Goal: Check status: Check status

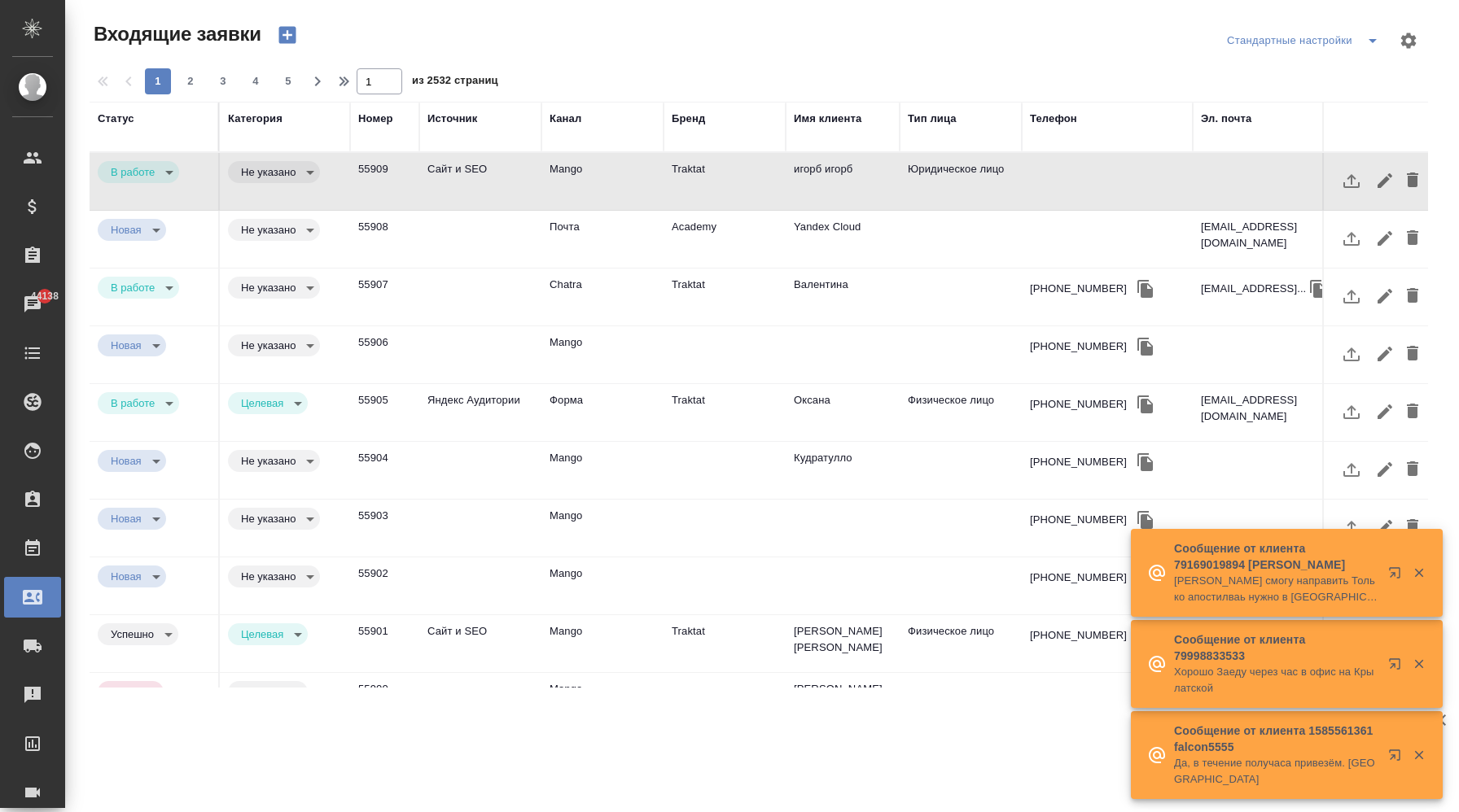
select select "RU"
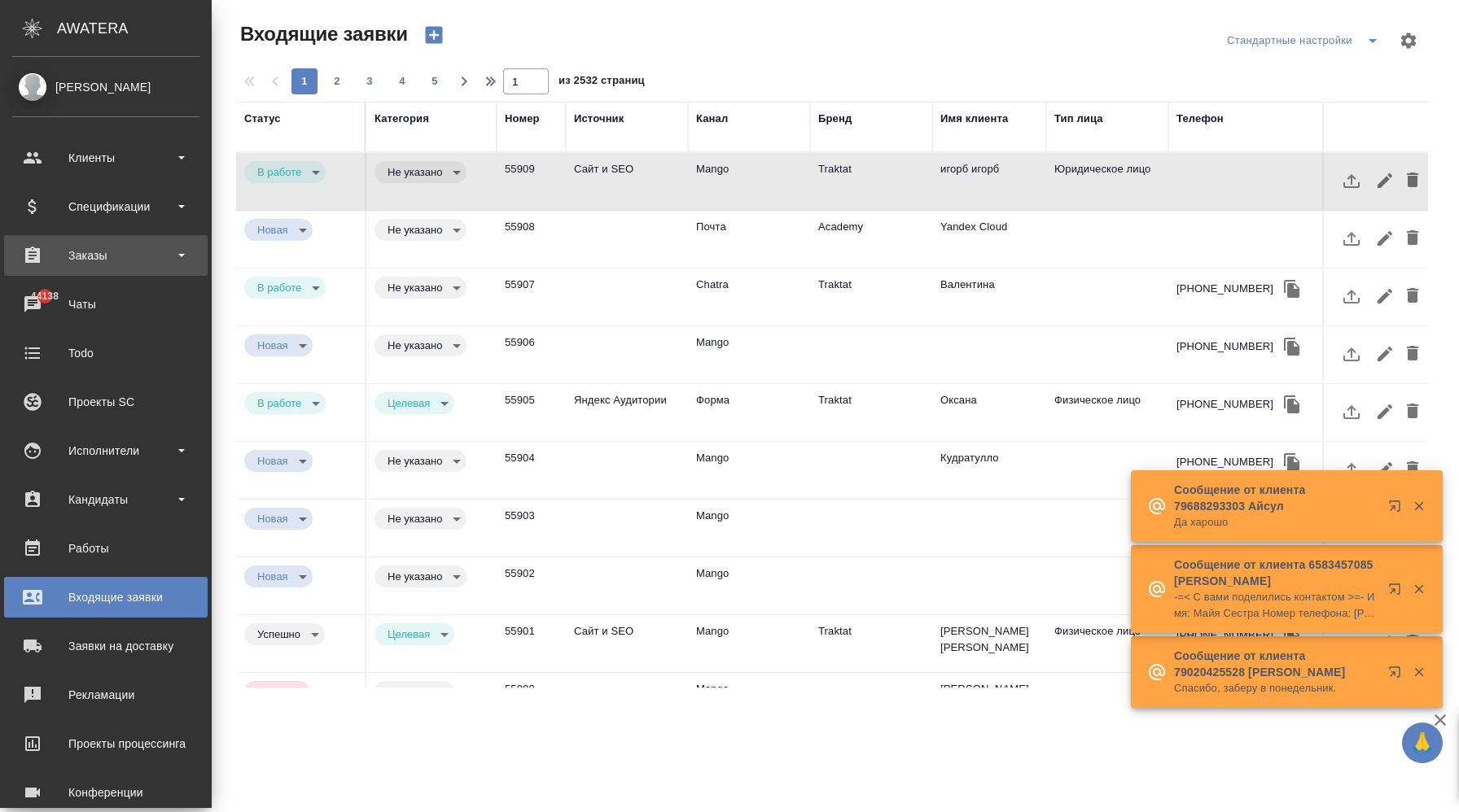
click at [123, 248] on div "Заказы" at bounding box center [106, 255] width 188 height 24
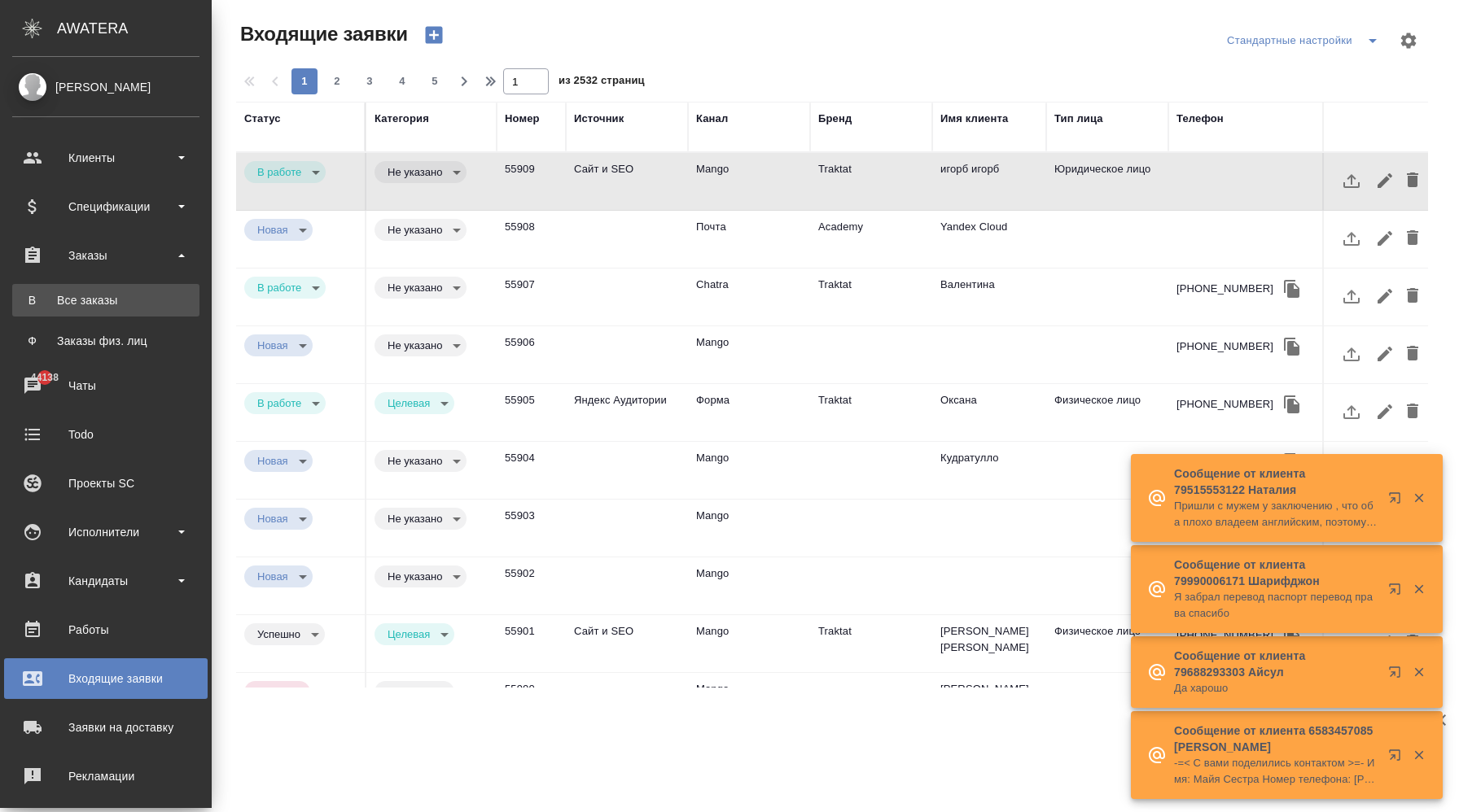
click at [131, 307] on div "Все заказы" at bounding box center [106, 300] width 171 height 17
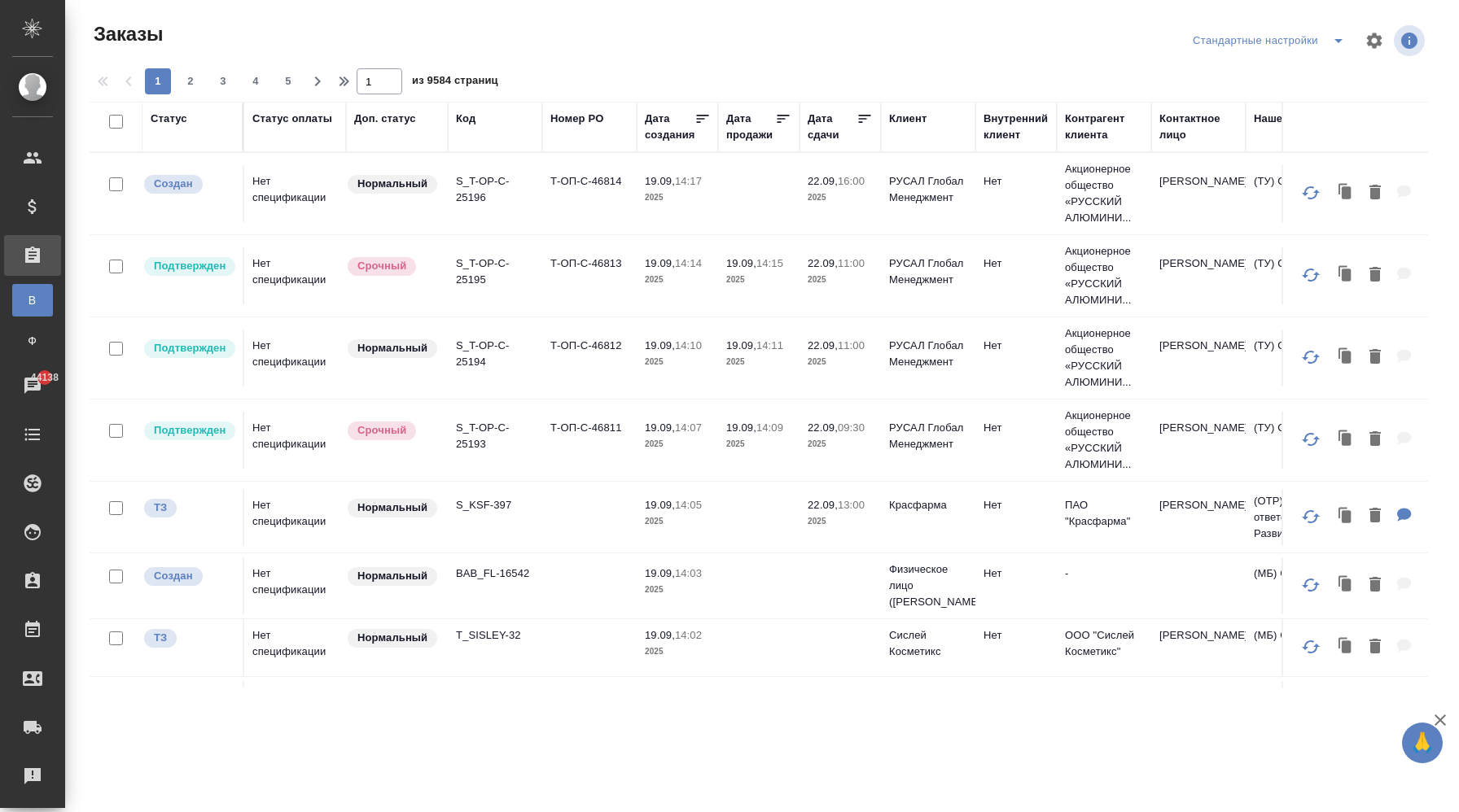
click at [518, 216] on td "S_T-OP-C-25196" at bounding box center [494, 194] width 94 height 57
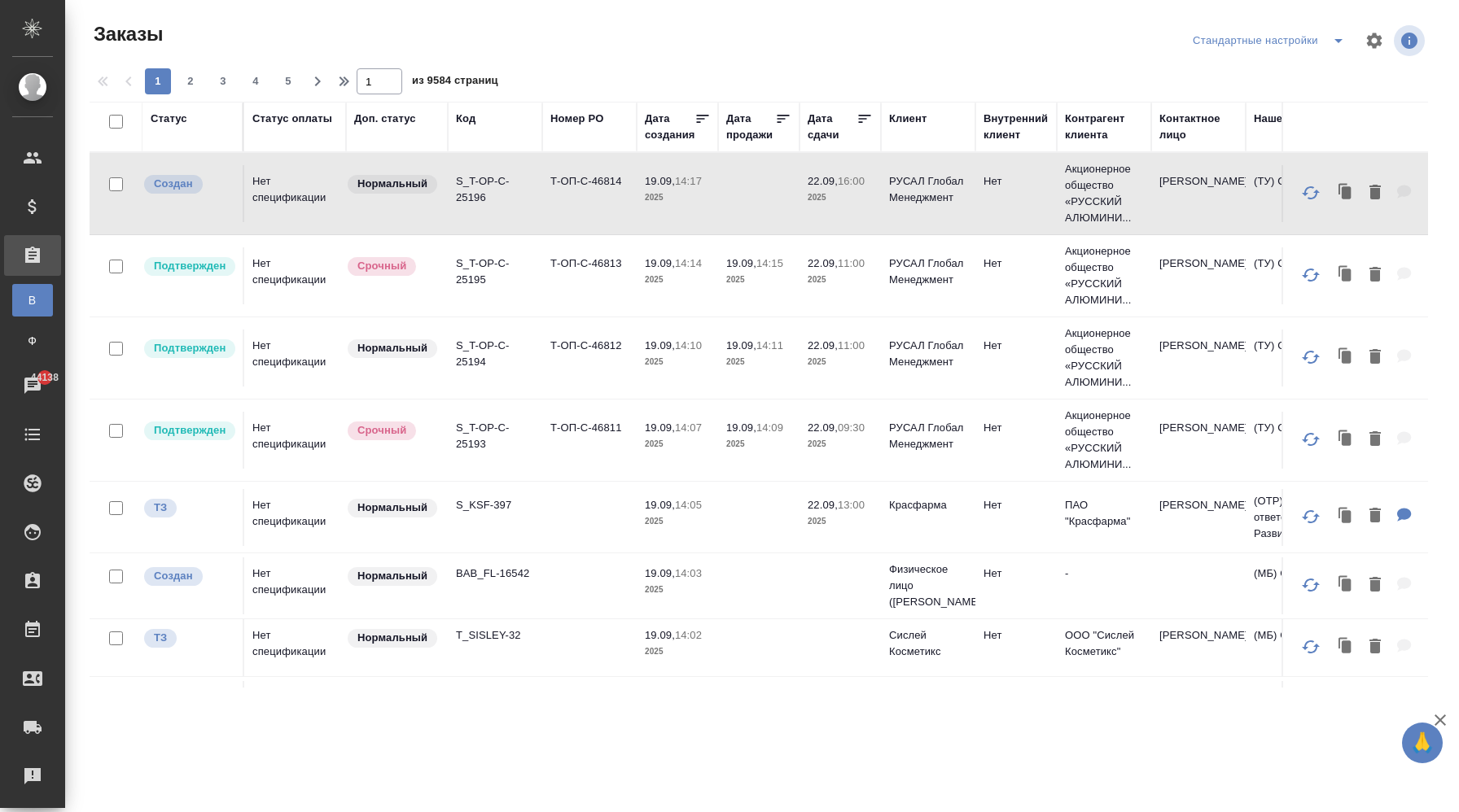
scroll to position [1207, 0]
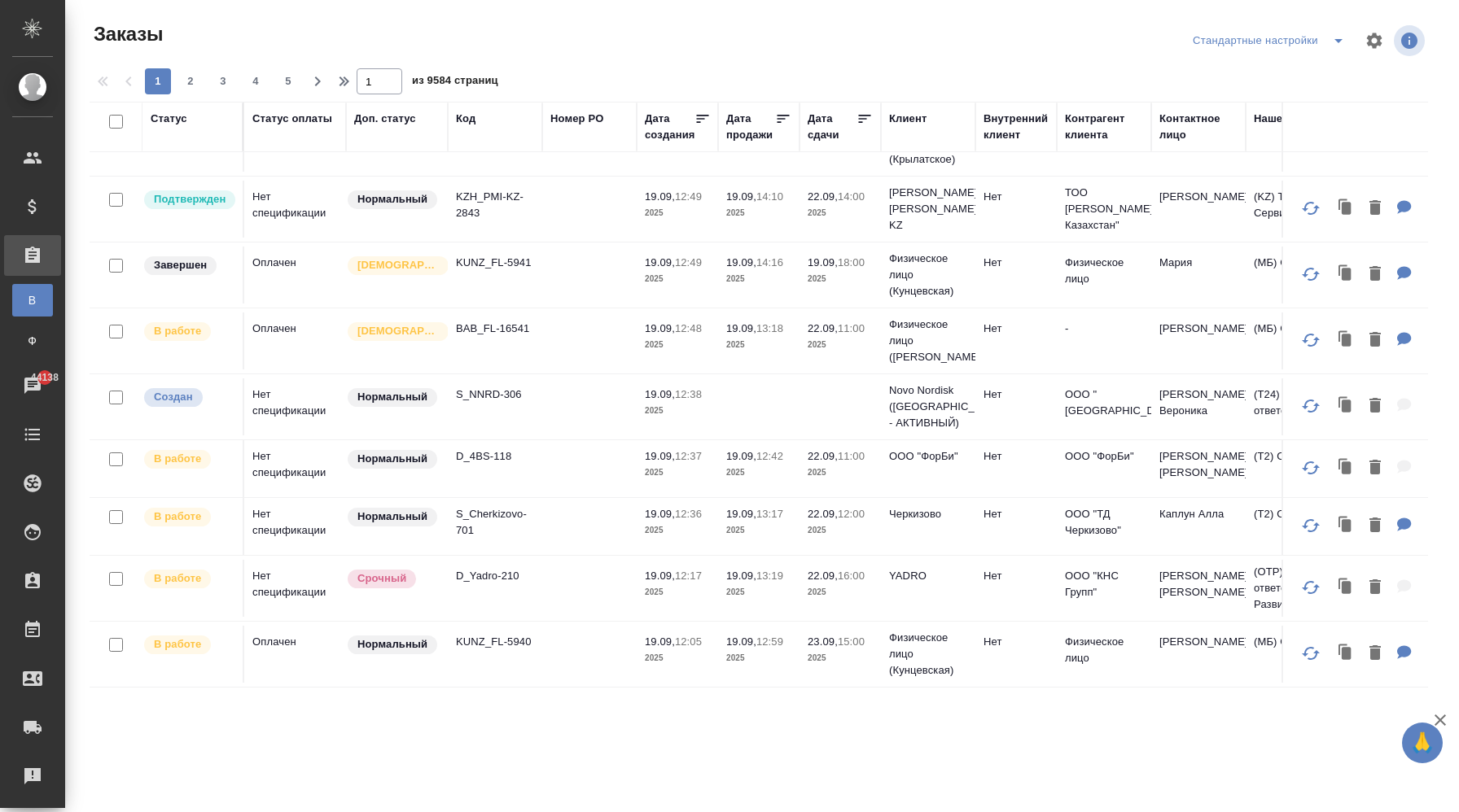
drag, startPoint x: 184, startPoint y: 126, endPoint x: 196, endPoint y: 153, distance: 29.5
click at [183, 126] on div "Статус" at bounding box center [169, 119] width 37 height 17
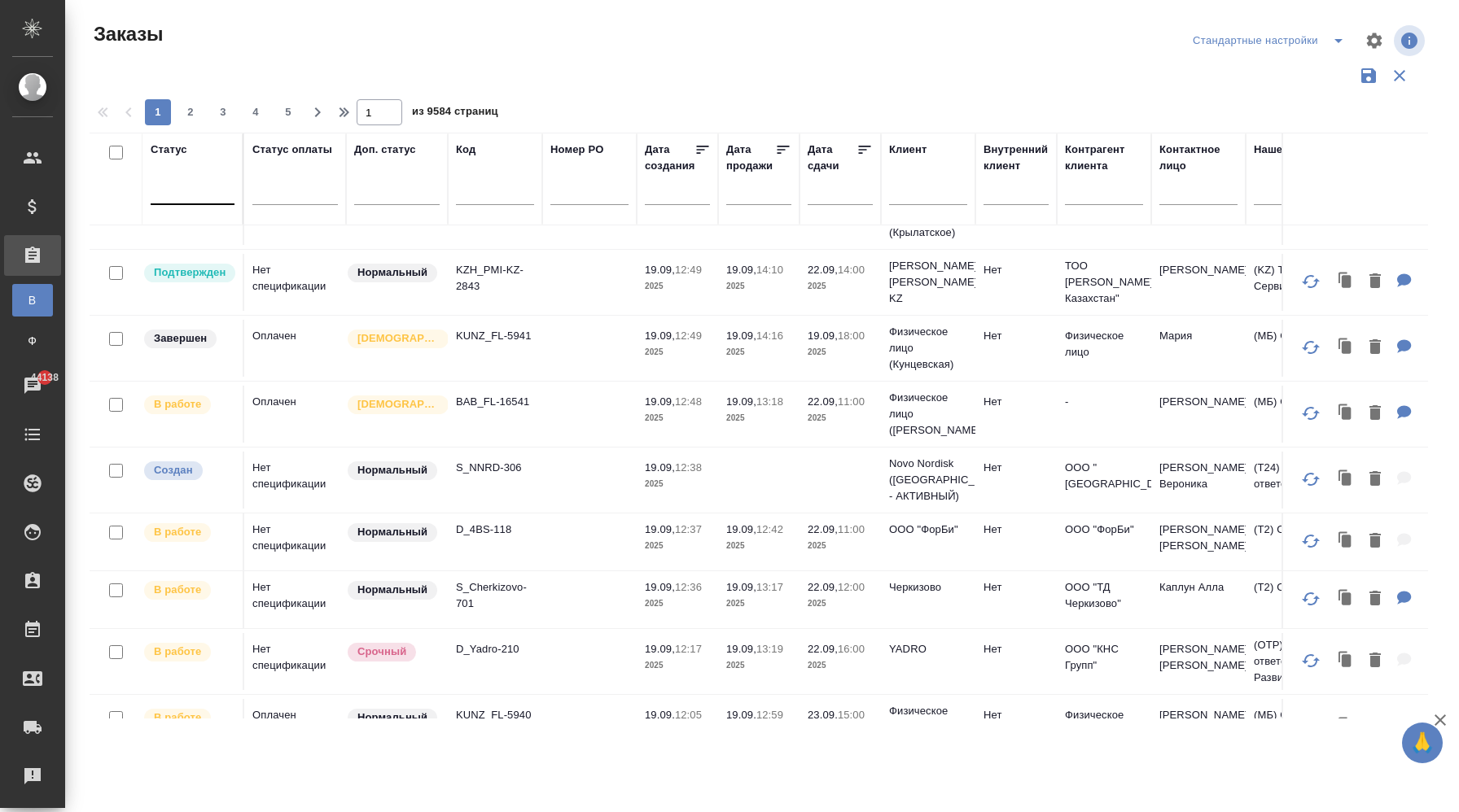
click at [202, 201] on div at bounding box center [193, 190] width 84 height 31
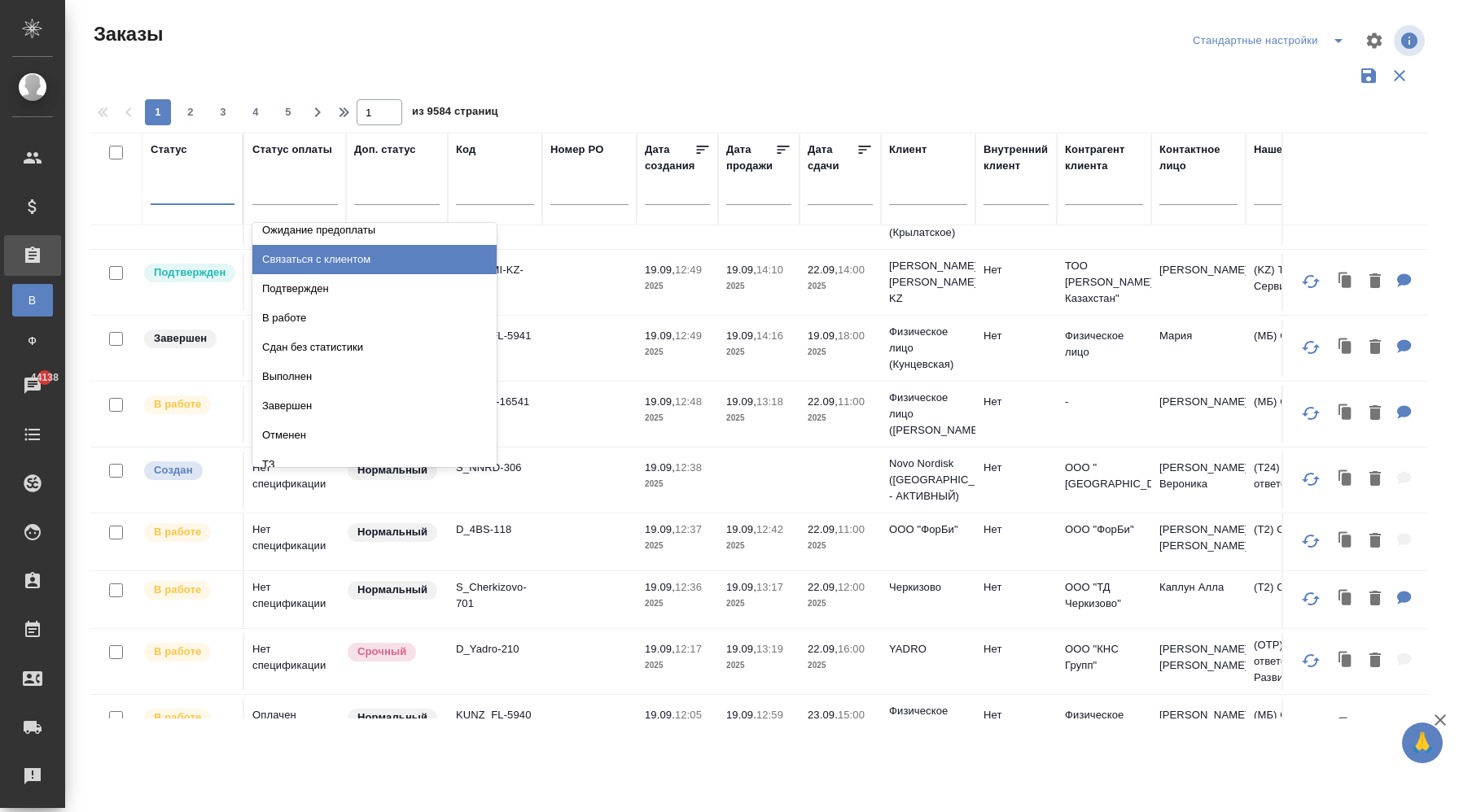
scroll to position [114, 0]
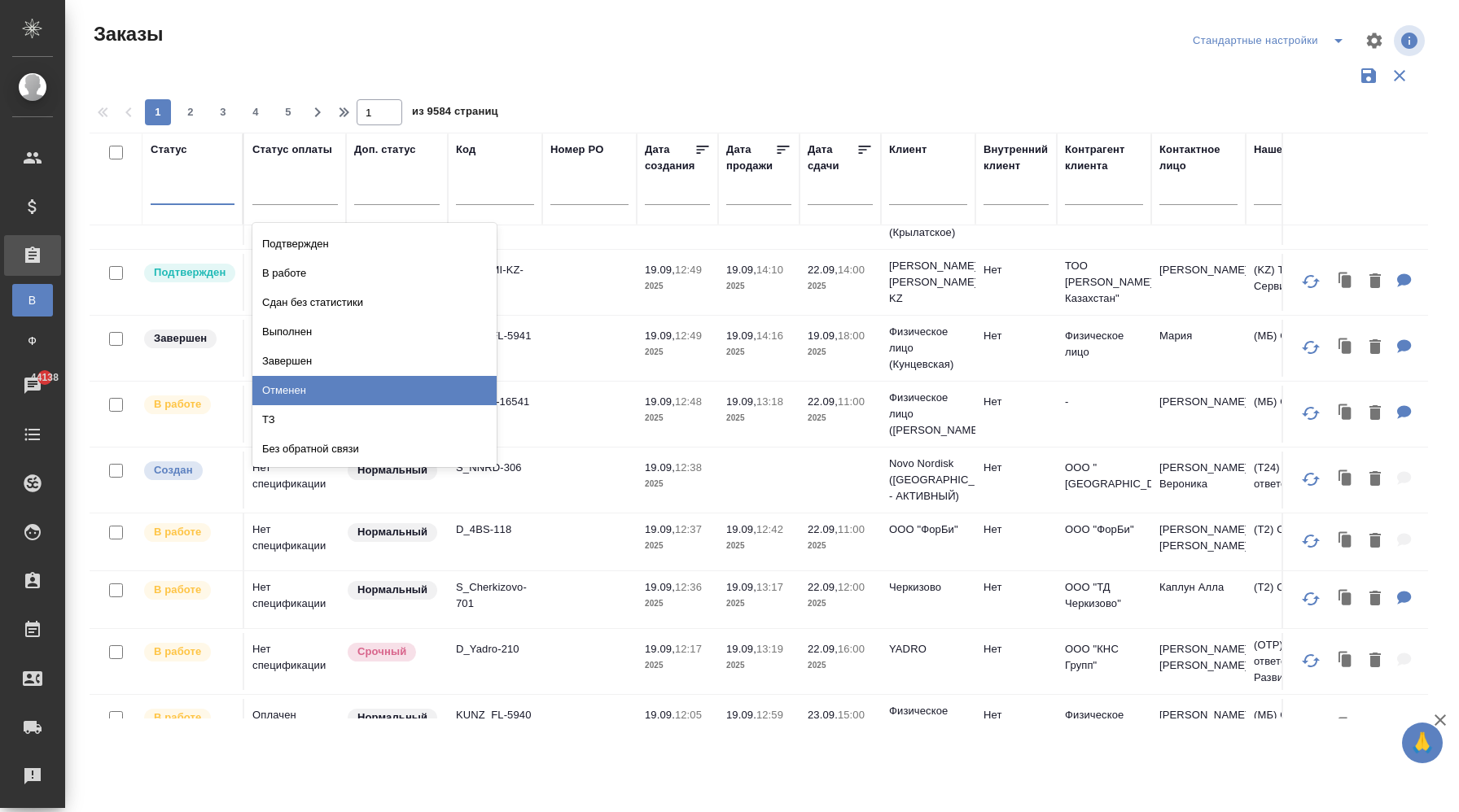
click at [359, 396] on div "Отменен" at bounding box center [374, 391] width 244 height 29
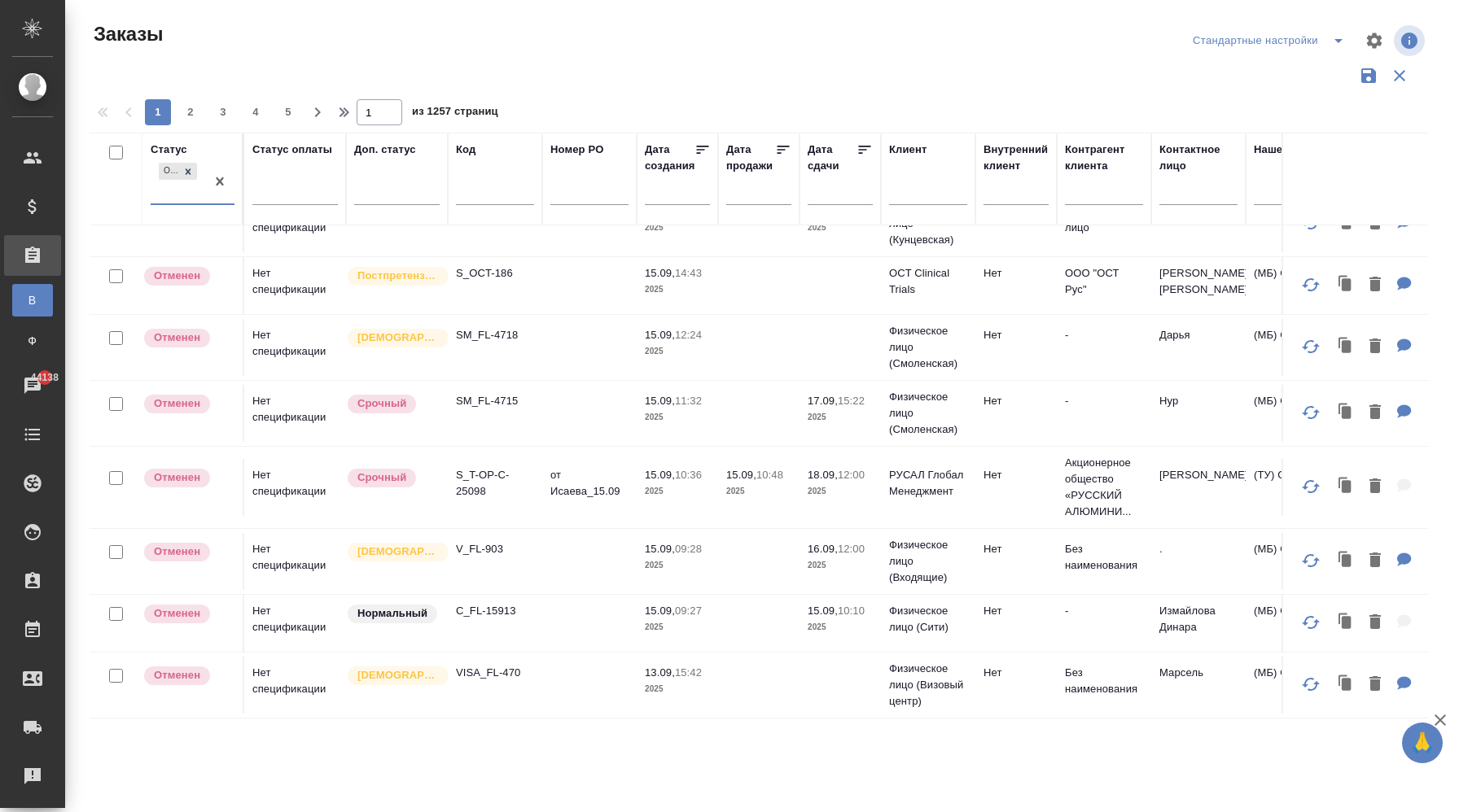
scroll to position [1140, 0]
click at [536, 336] on td "SM_FL-4718" at bounding box center [494, 347] width 94 height 57
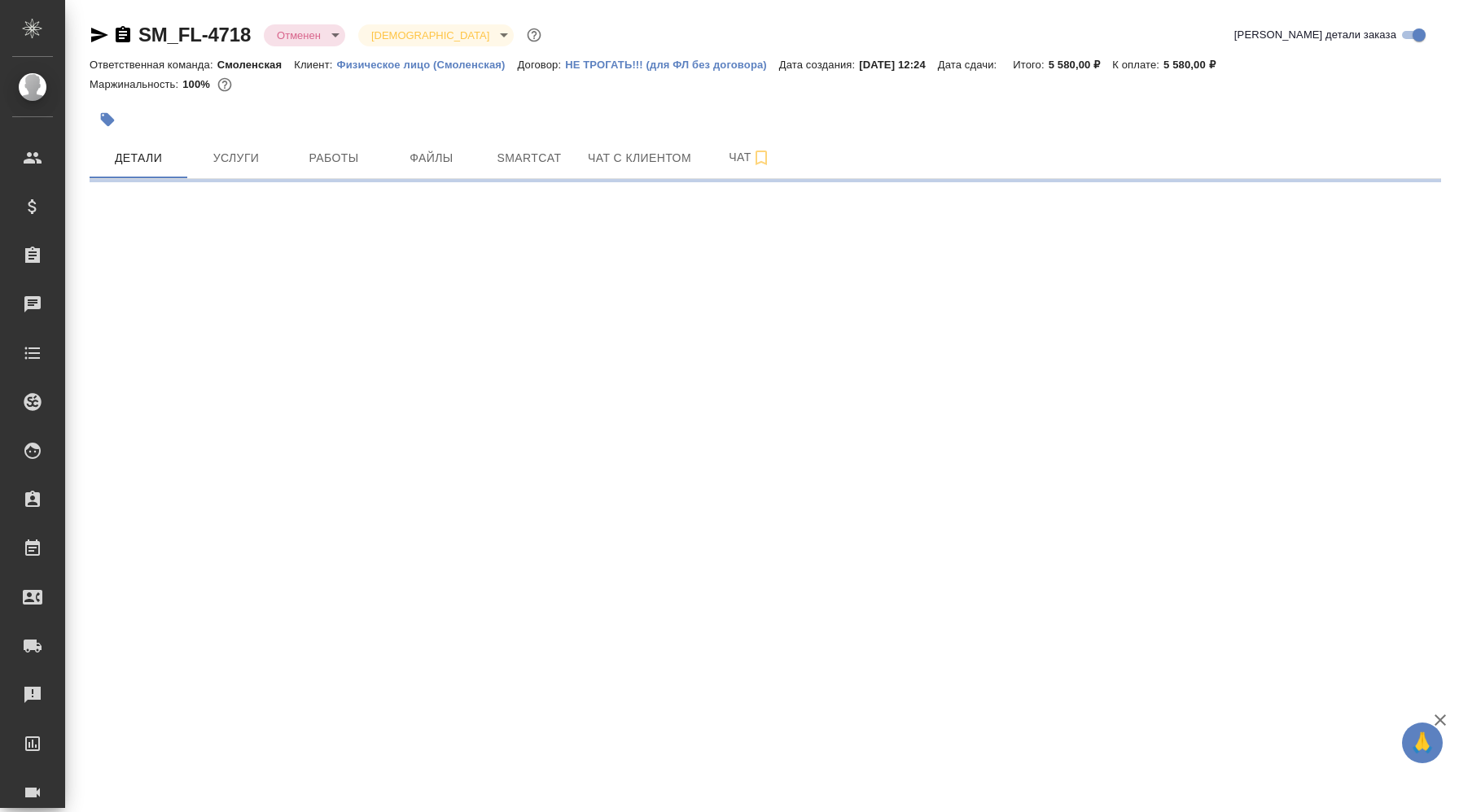
select select "RU"
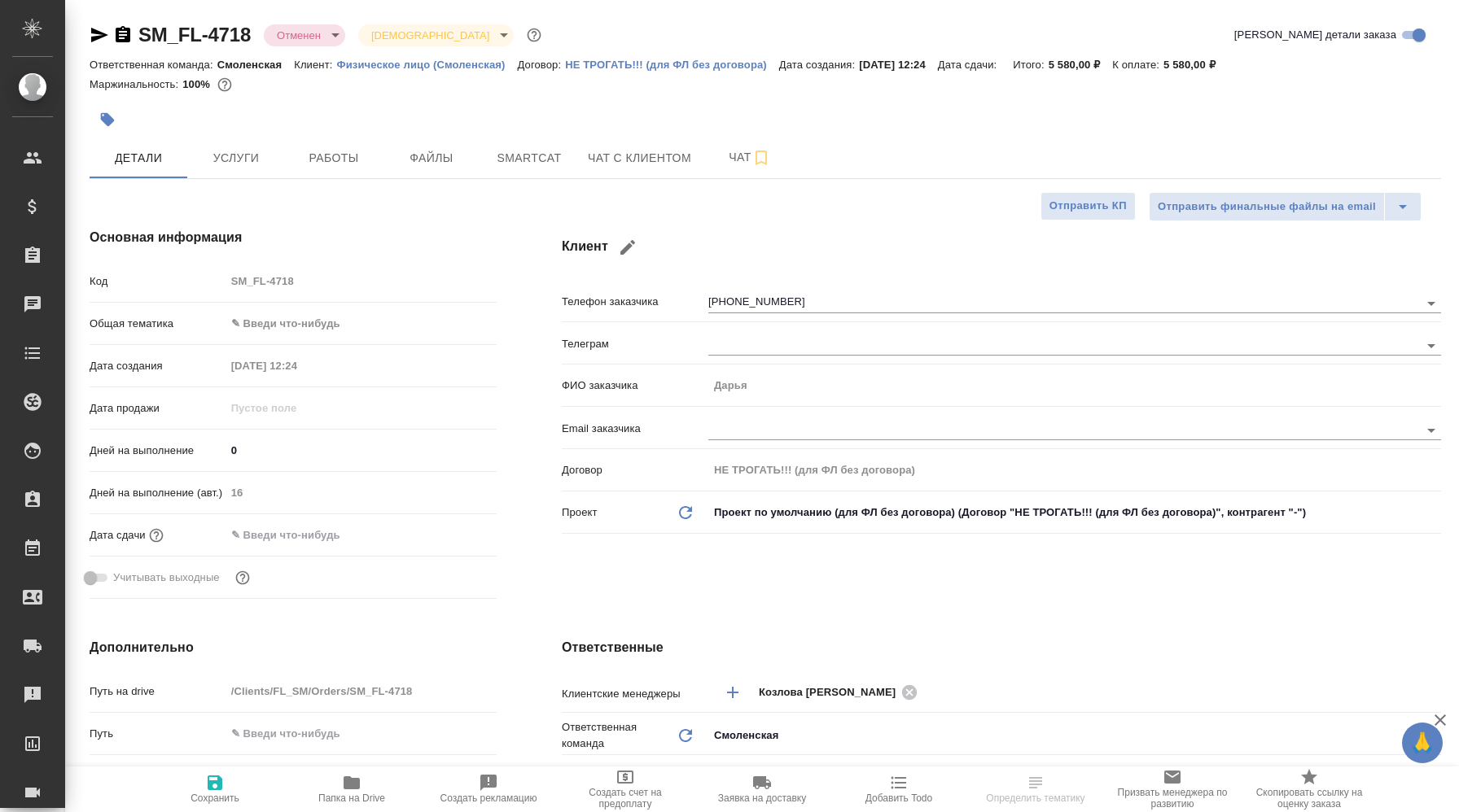
type textarea "x"
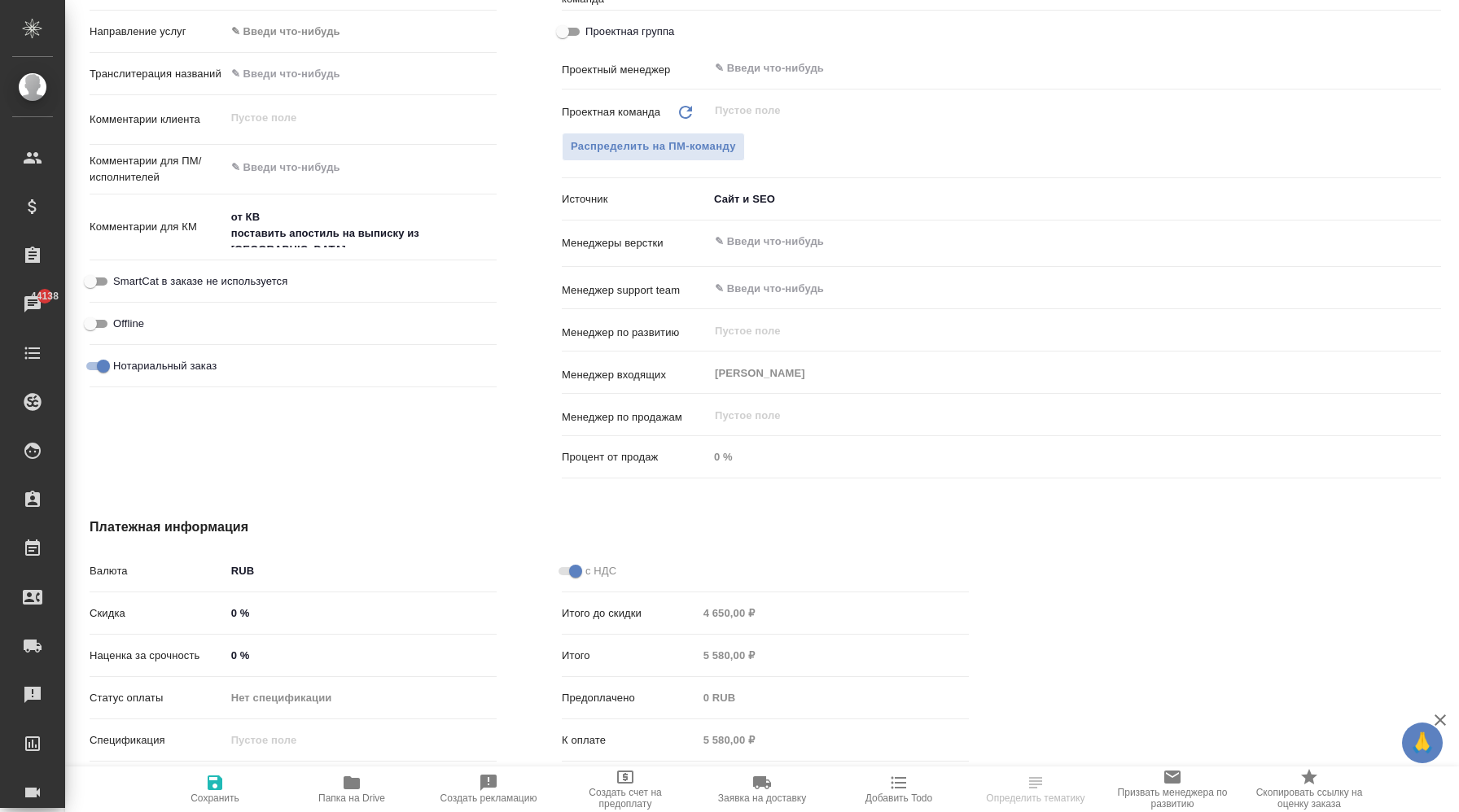
scroll to position [737, 0]
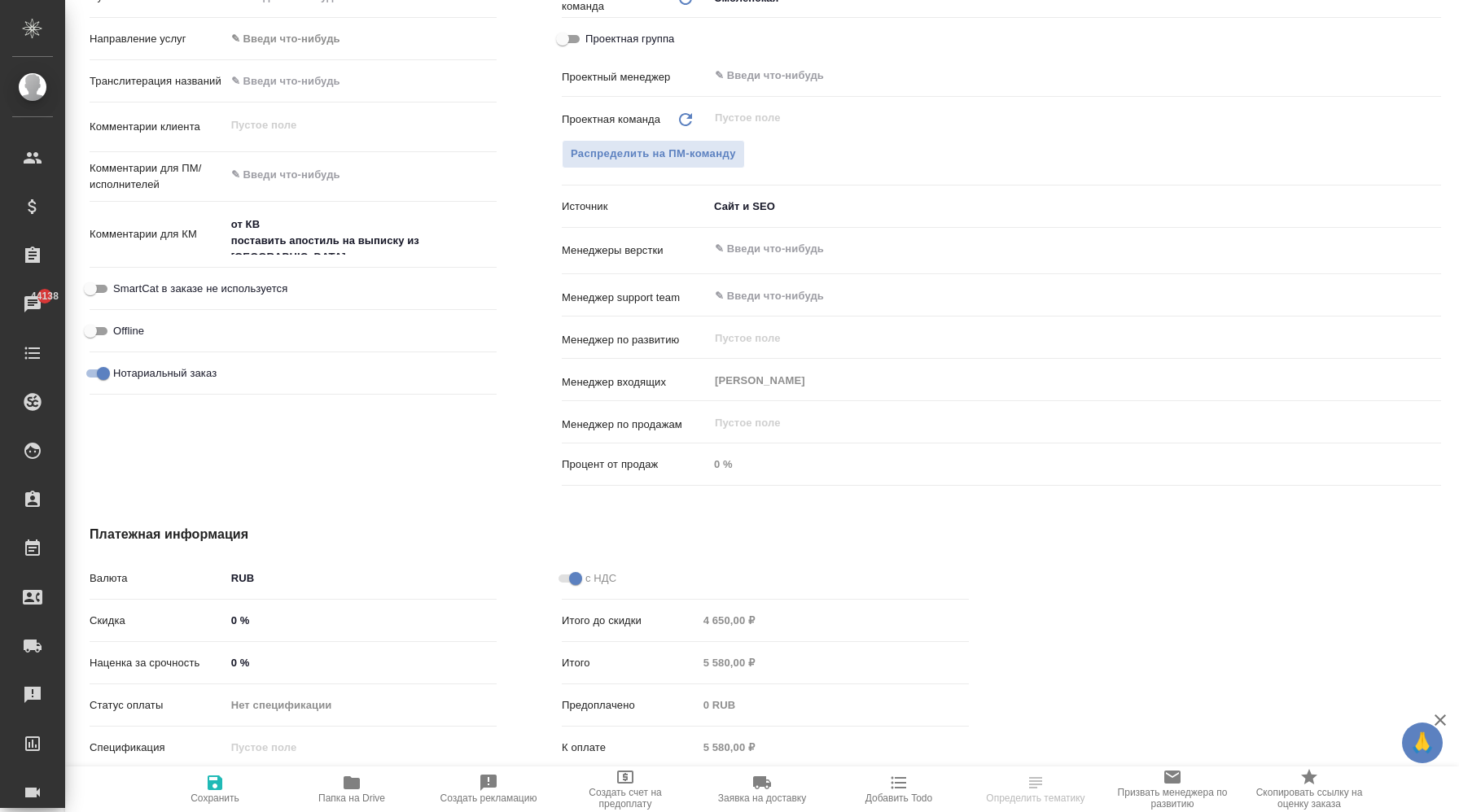
click at [754, 209] on body "🙏 .cls-1 fill:#fff; AWATERA Корэн Владислав Клиенты Спецификации Заказы 44138 Ч…" at bounding box center [730, 406] width 1459 height 812
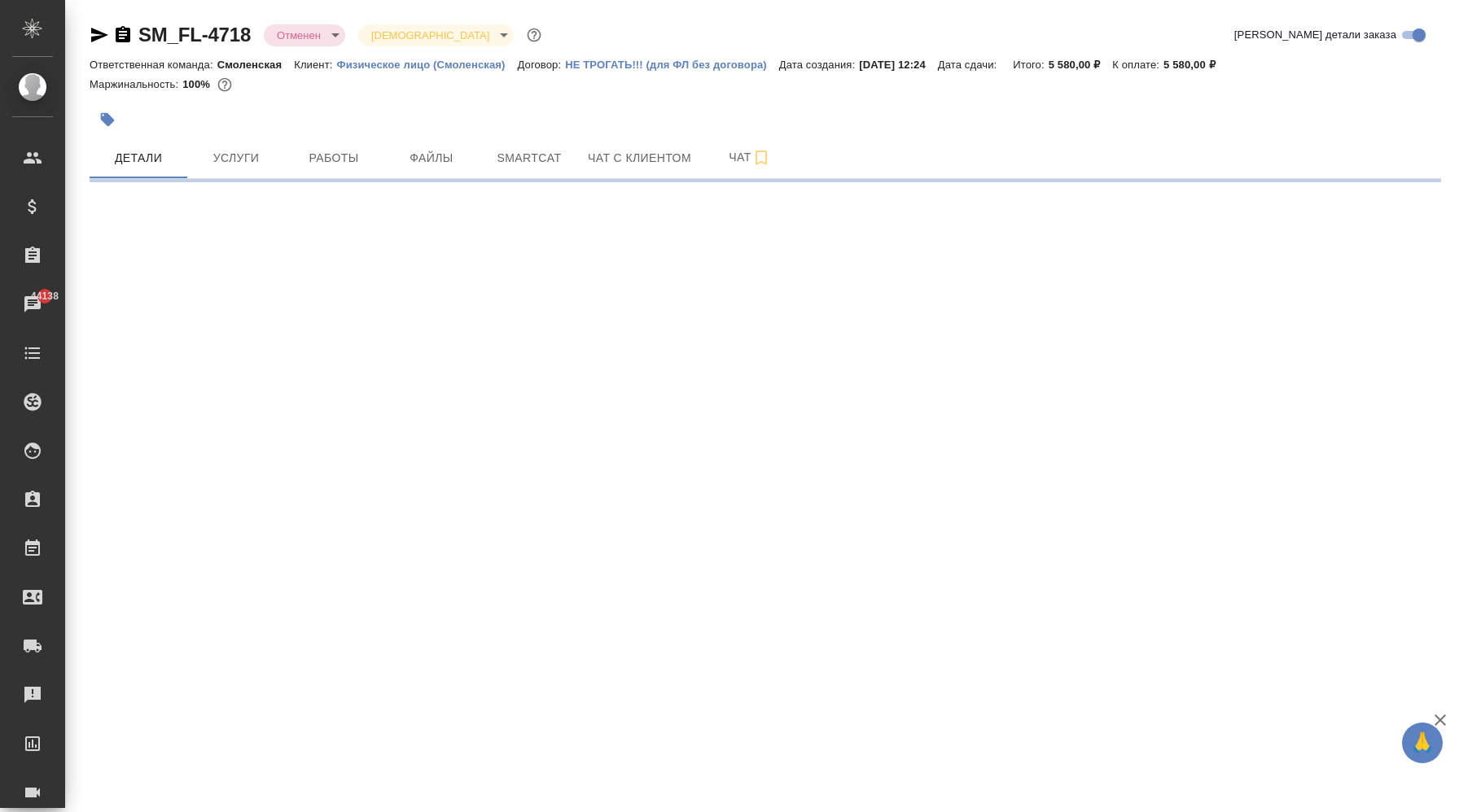
scroll to position [0, 0]
select select "RU"
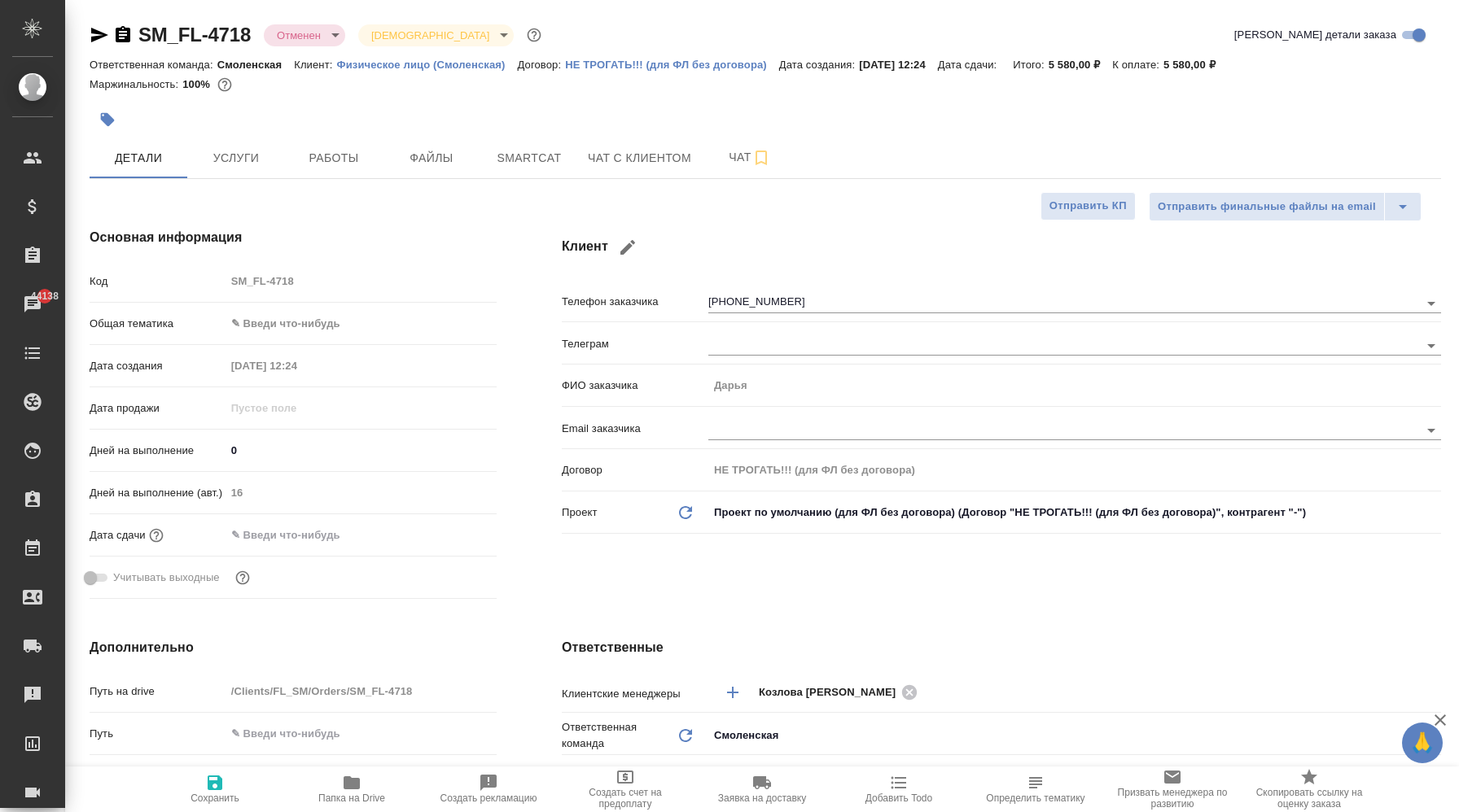
type textarea "x"
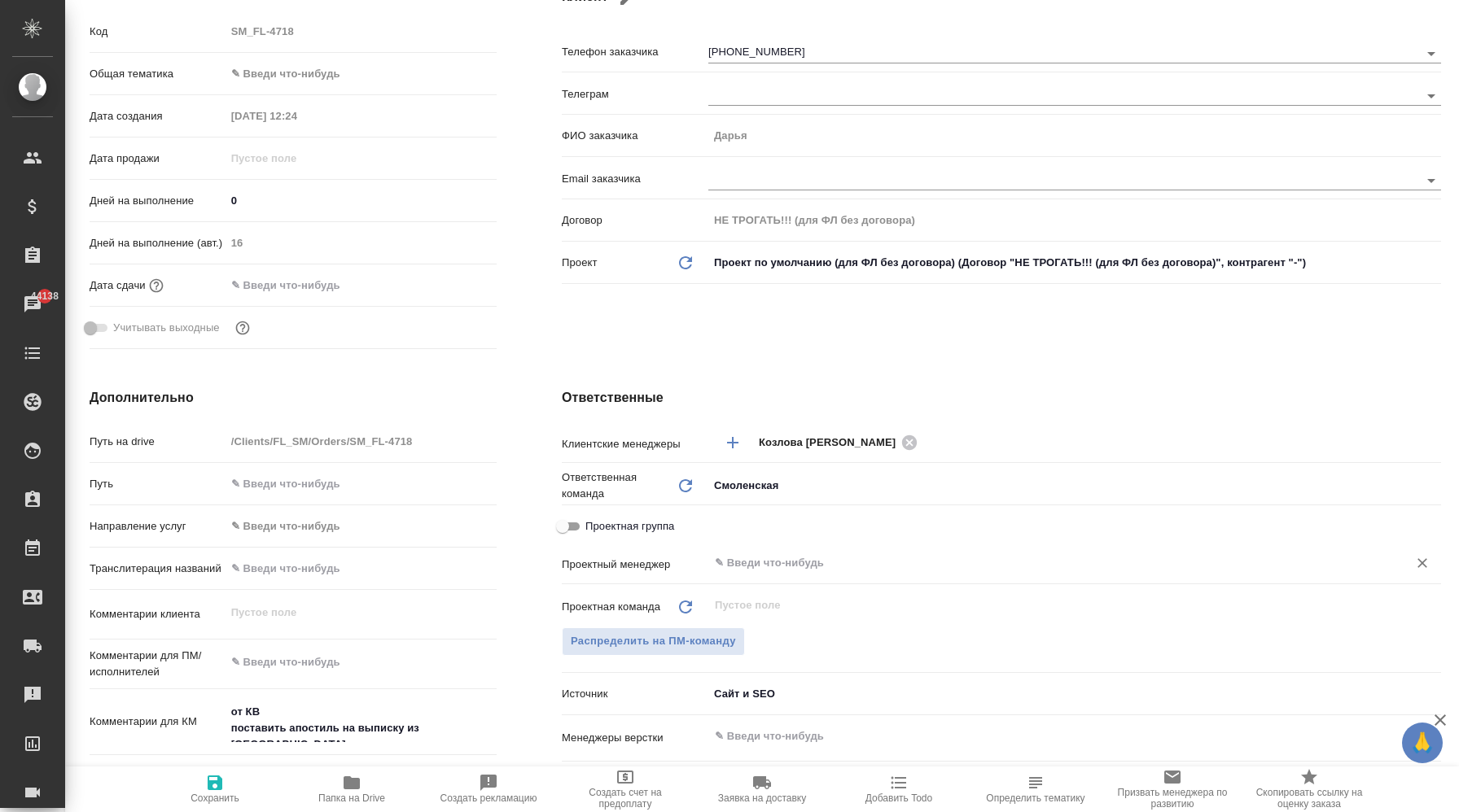
scroll to position [385, 0]
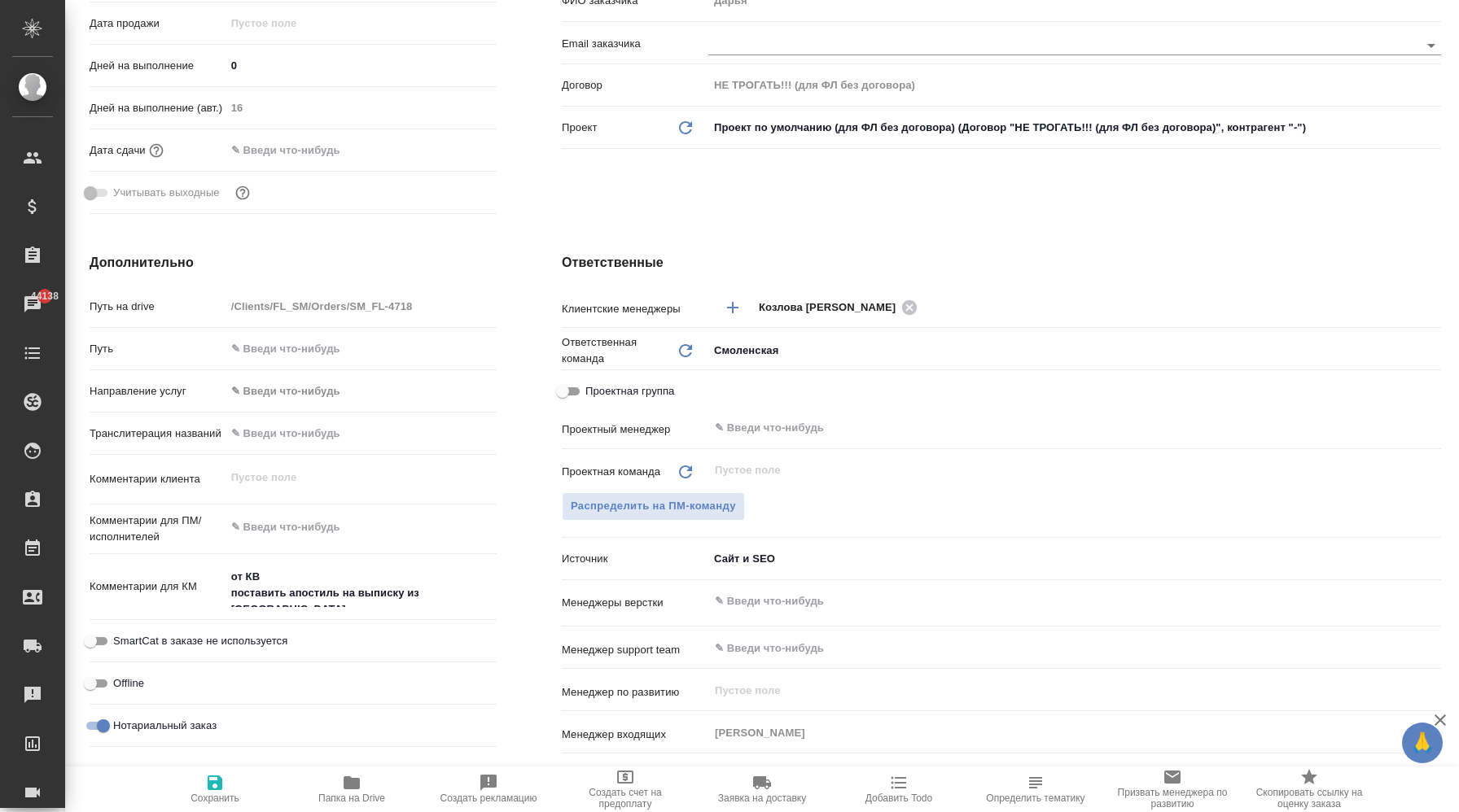
click at [762, 558] on body "🙏 .cls-1 fill:#fff; AWATERA Корэн Владислав Клиенты Спецификации Заказы 44138 Ч…" at bounding box center [730, 406] width 1459 height 812
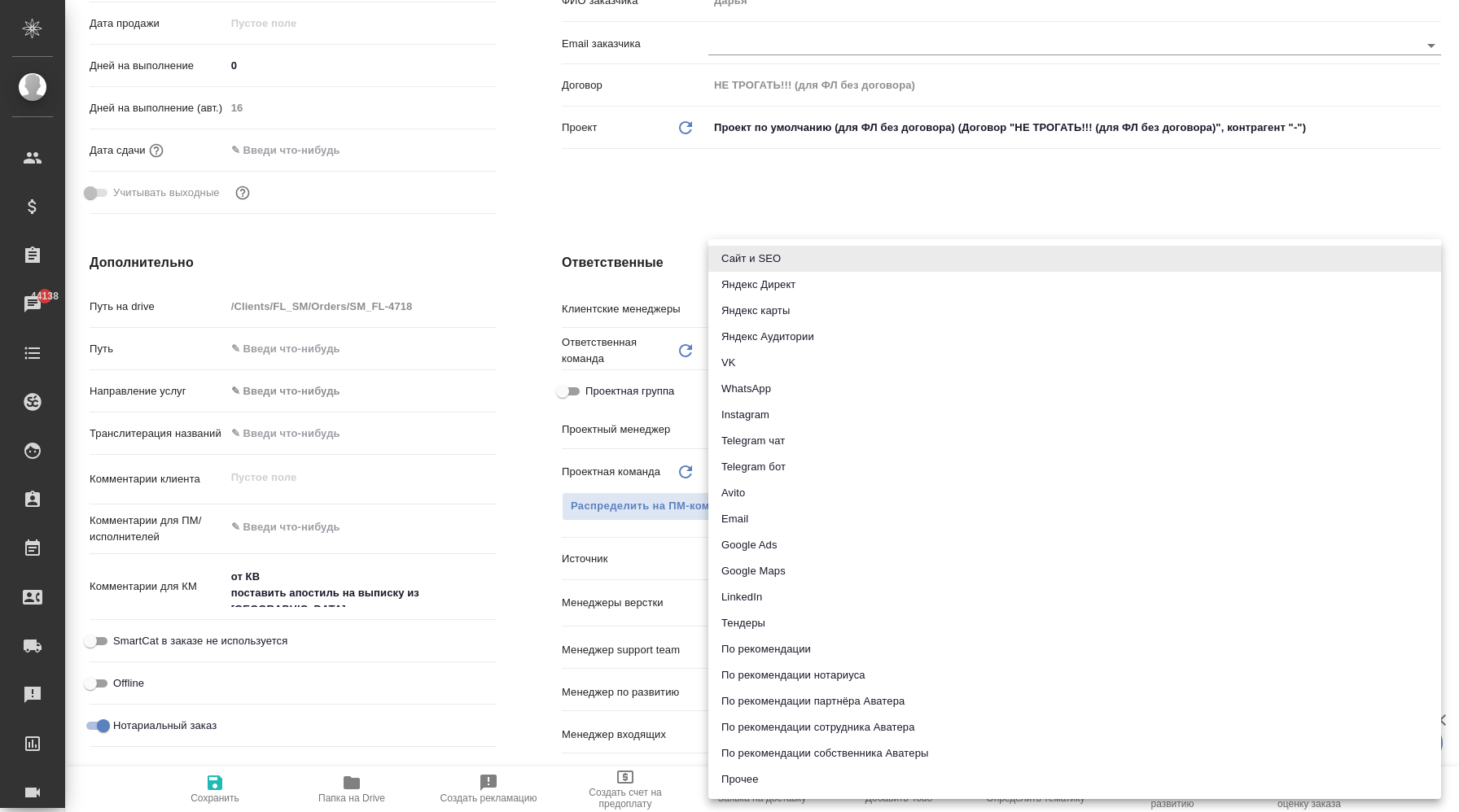
click at [750, 779] on li "Прочее" at bounding box center [1074, 780] width 732 height 26
type textarea "x"
type input "other"
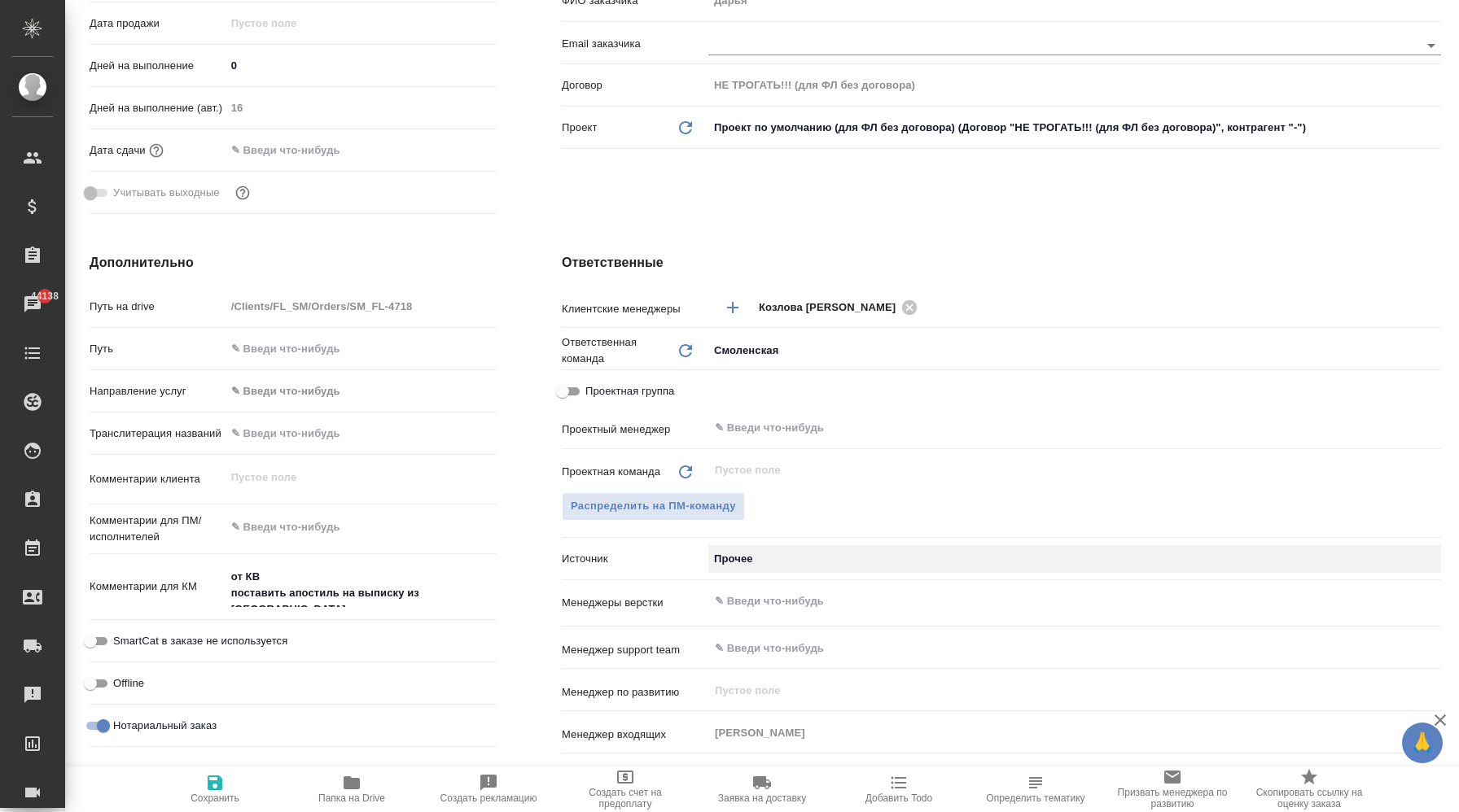
type textarea "x"
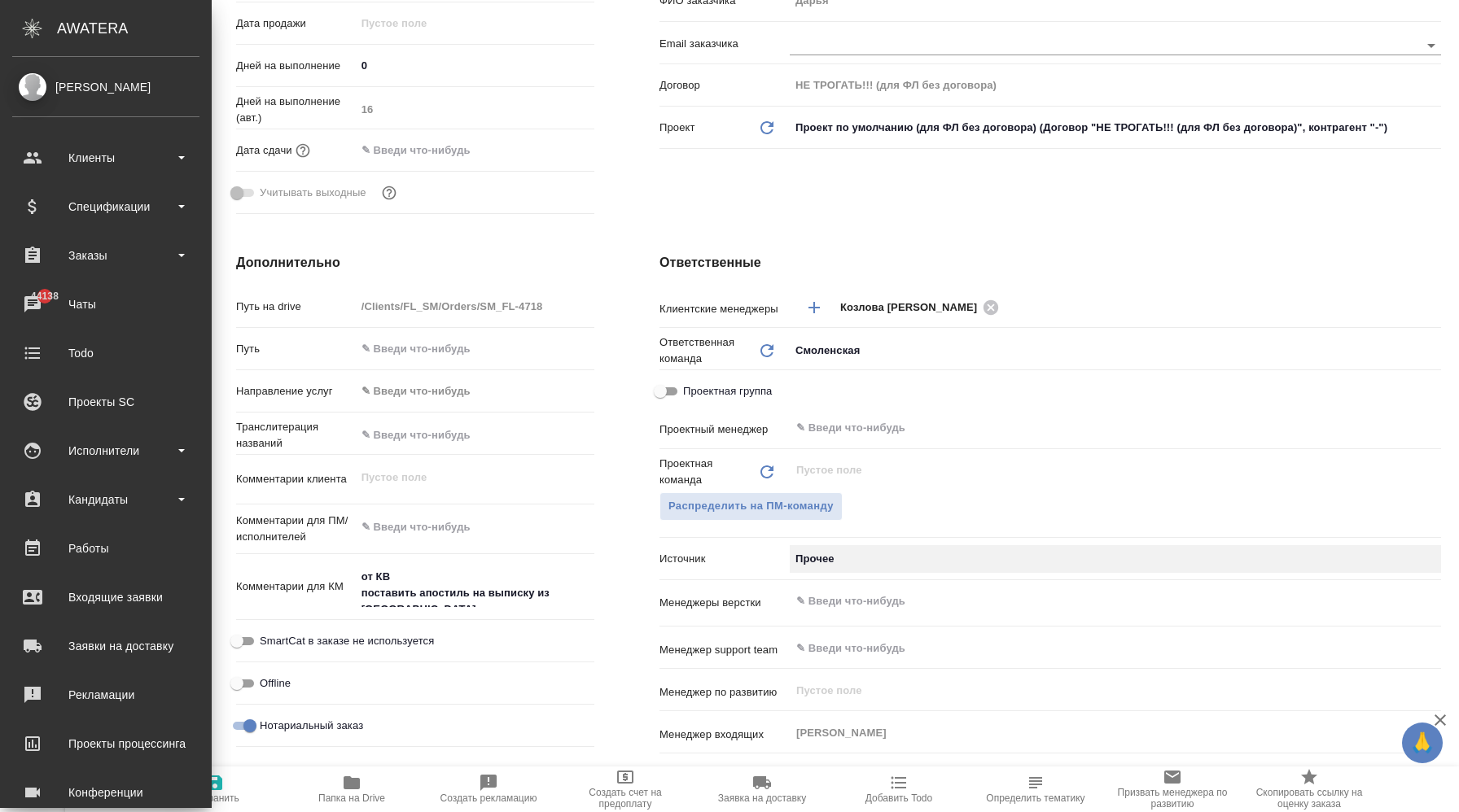
type textarea "x"
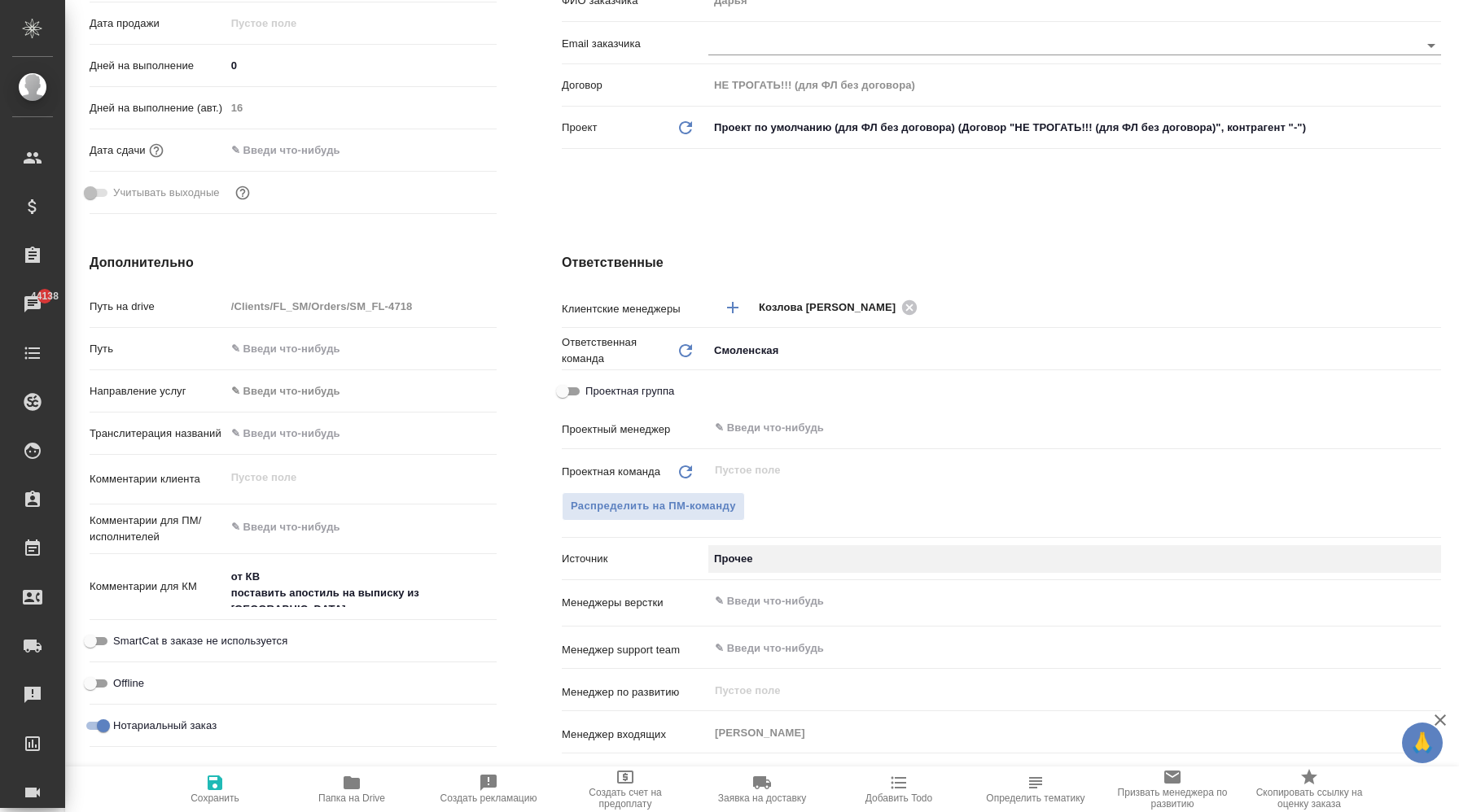
type textarea "x"
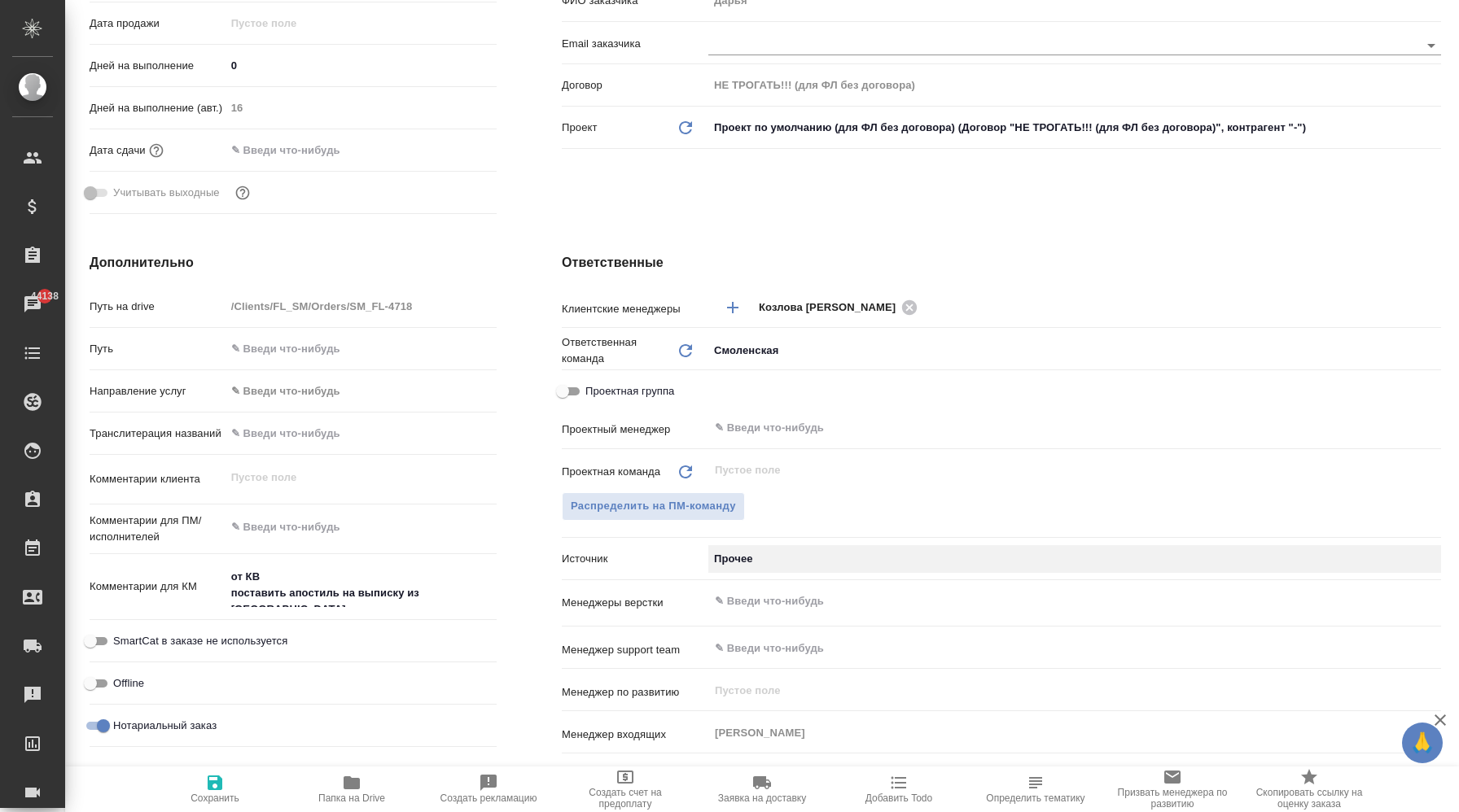
type textarea "x"
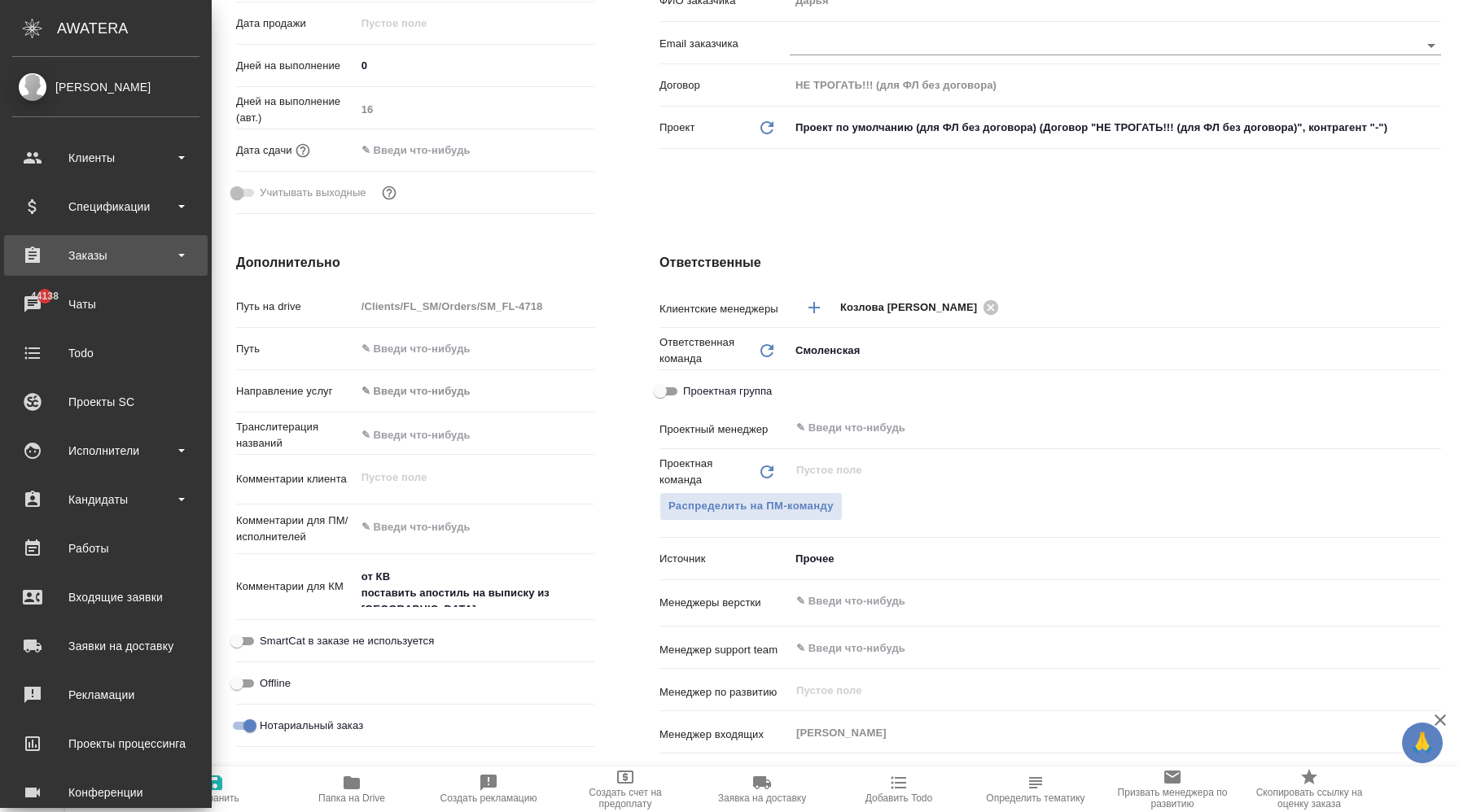
click at [95, 252] on div "Заказы" at bounding box center [106, 255] width 188 height 24
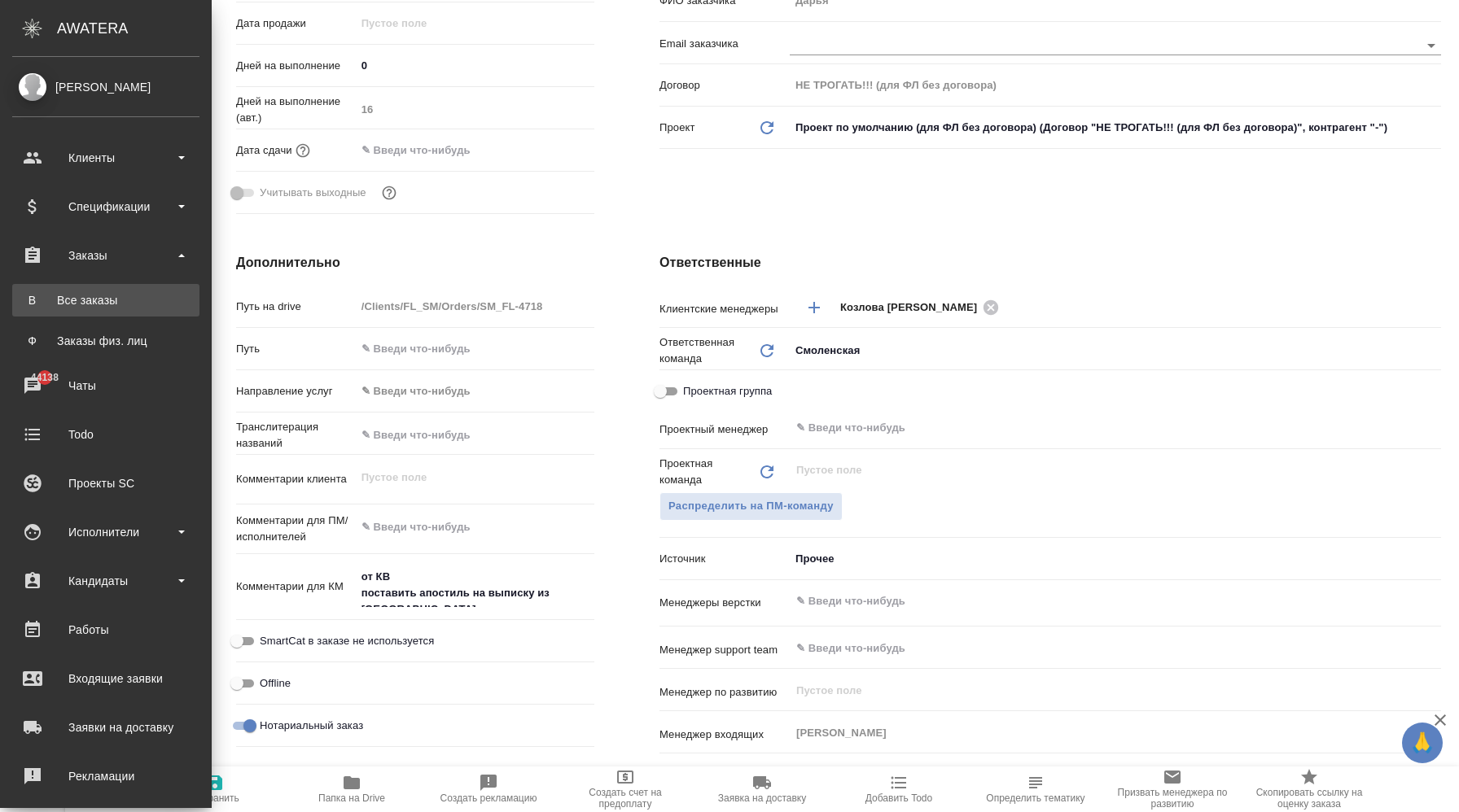
click at [132, 284] on link "В Все заказы" at bounding box center [106, 300] width 188 height 32
type textarea "x"
click at [203, 284] on div "Дополнительно Путь на drive /Clients/FL_SM/Orders/SM_FL-4718 Путь Направление у…" at bounding box center [414, 549] width 423 height 657
